Goal: Transaction & Acquisition: Purchase product/service

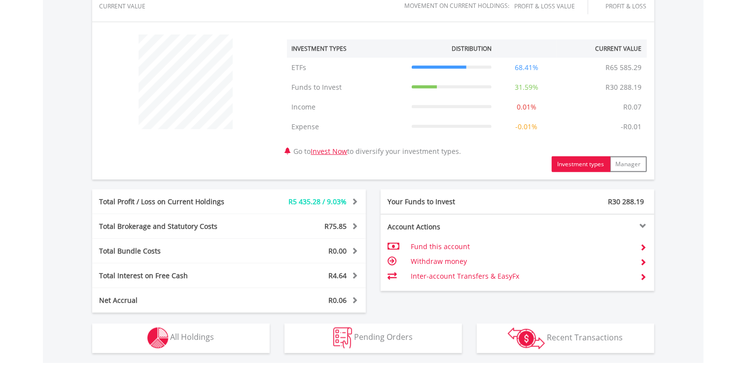
scroll to position [373, 0]
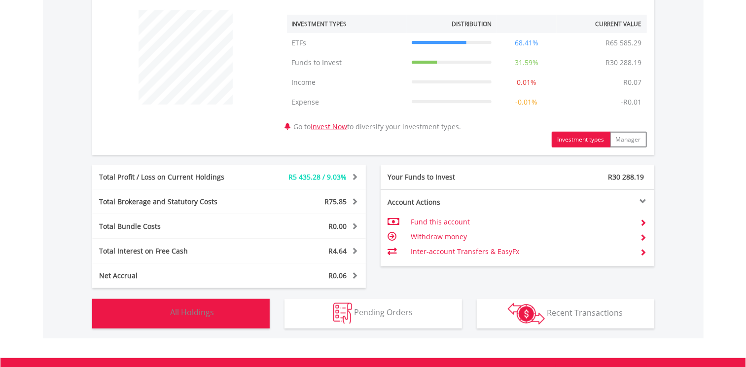
click at [214, 304] on button "Holdings All Holdings" at bounding box center [181, 314] width 178 height 30
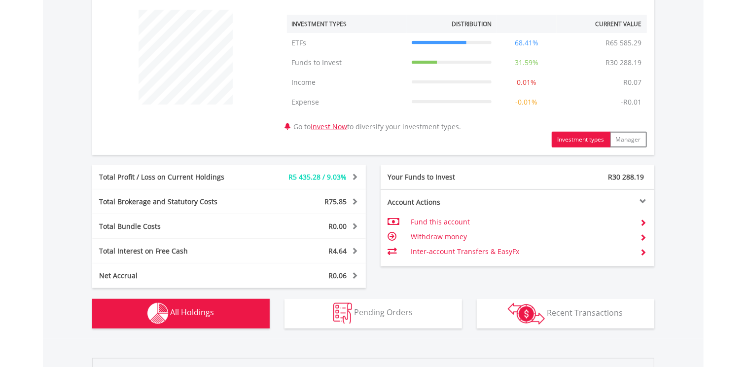
scroll to position [646, 0]
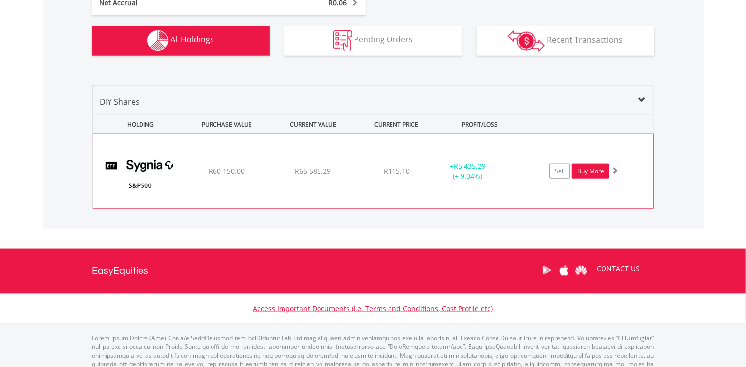
click at [587, 177] on link "Buy More" at bounding box center [590, 171] width 37 height 15
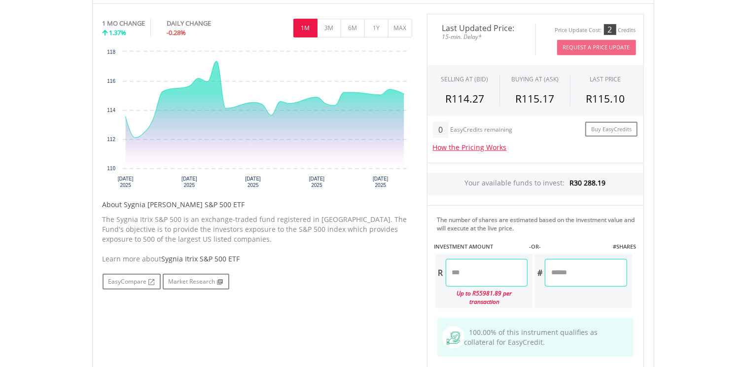
scroll to position [329, 0]
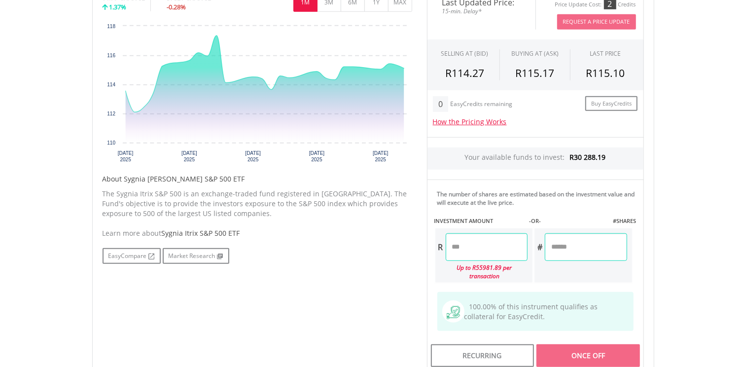
click at [485, 250] on input "number" at bounding box center [487, 247] width 82 height 28
click at [568, 274] on div "Last Updated Price: 15-min. Delay* Price Update Cost: 2 Credits Request A Price…" at bounding box center [536, 179] width 232 height 383
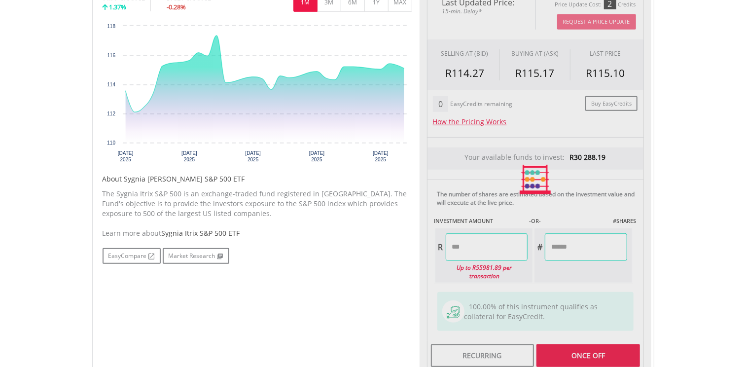
type input "********"
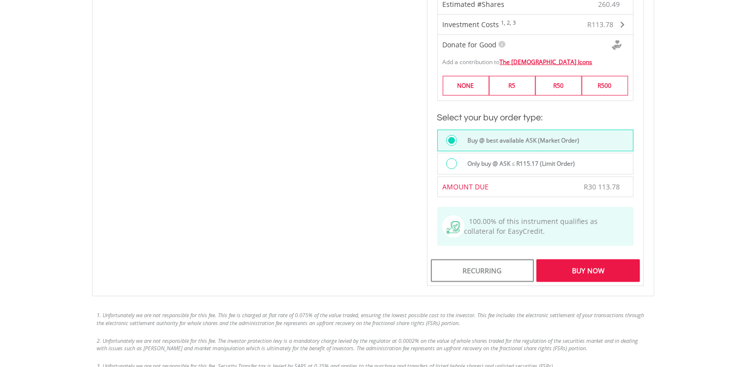
scroll to position [658, 0]
click at [579, 262] on div "Buy Now" at bounding box center [588, 270] width 103 height 23
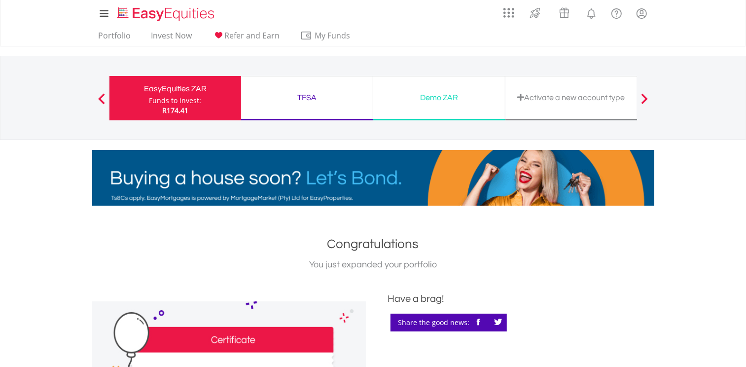
click at [120, 30] on ul "Portfolio Invest Now Refer and Earn My Funds Fund your accounts Withdraw Money …" at bounding box center [227, 36] width 271 height 19
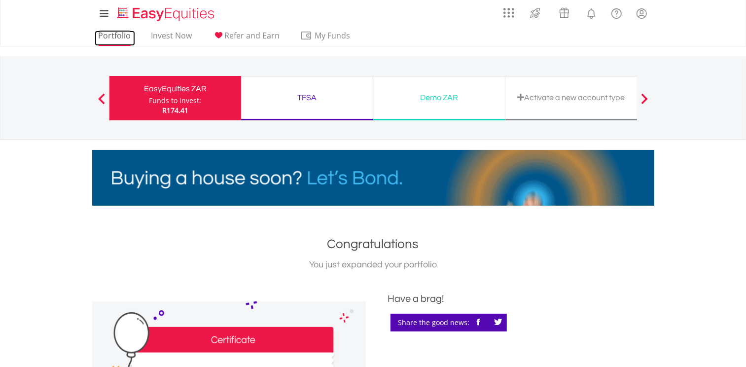
click at [122, 36] on link "Portfolio" at bounding box center [115, 38] width 40 height 15
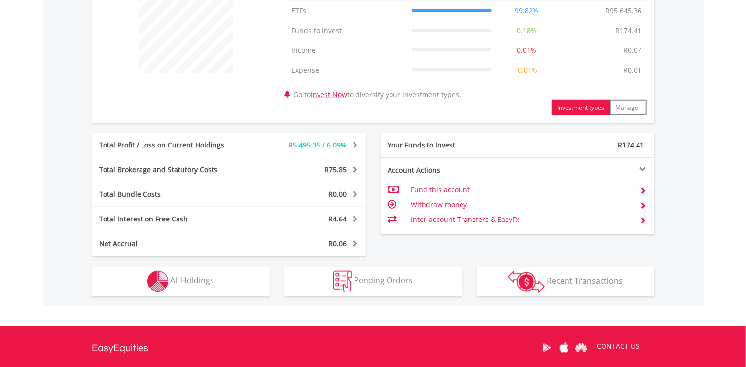
scroll to position [438, 0]
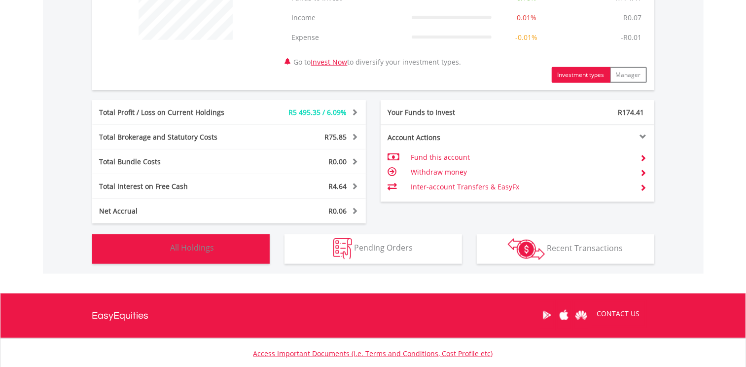
click at [207, 243] on span "All Holdings" at bounding box center [193, 248] width 44 height 11
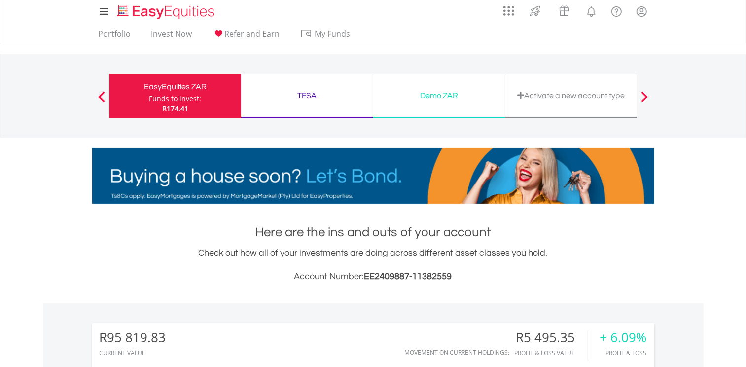
scroll to position [0, 0]
